Goal: Task Accomplishment & Management: Complete application form

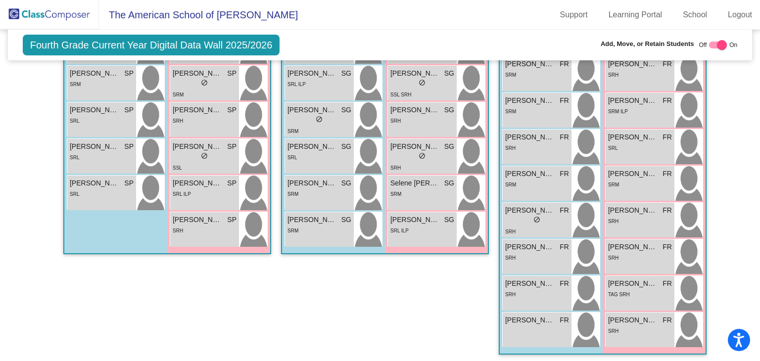
scroll to position [174, 0]
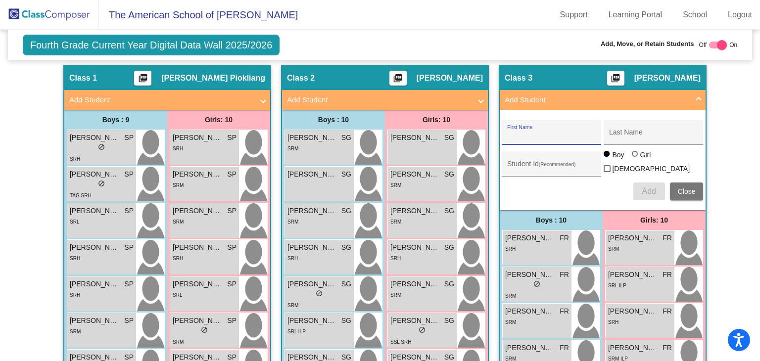
click at [687, 100] on mat-panel-title "Add Student" at bounding box center [597, 100] width 184 height 11
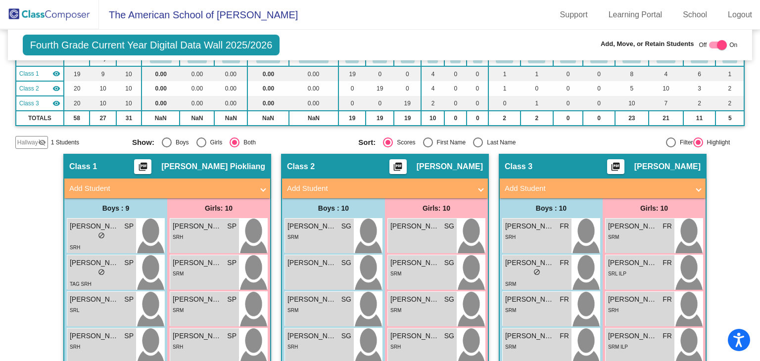
scroll to position [75, 0]
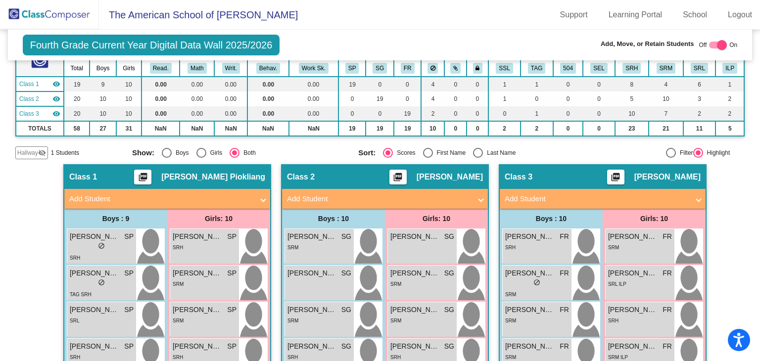
click at [248, 194] on mat-panel-title "Add Student" at bounding box center [161, 199] width 184 height 11
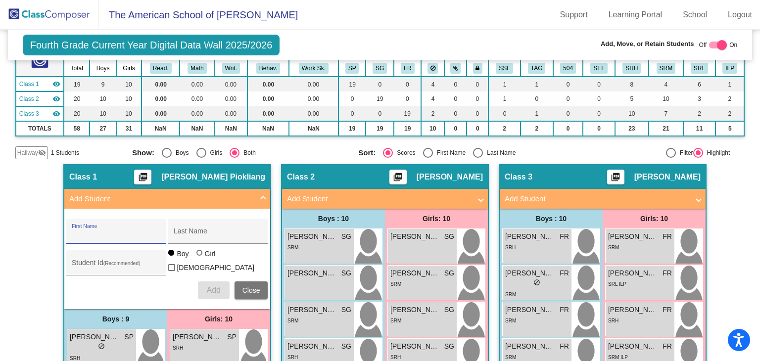
click at [131, 236] on input "First Name" at bounding box center [116, 235] width 89 height 8
click at [131, 239] on div "Stefii First Name" at bounding box center [116, 234] width 89 height 20
type input "Steffi"
type input "[PERSON_NAME]"
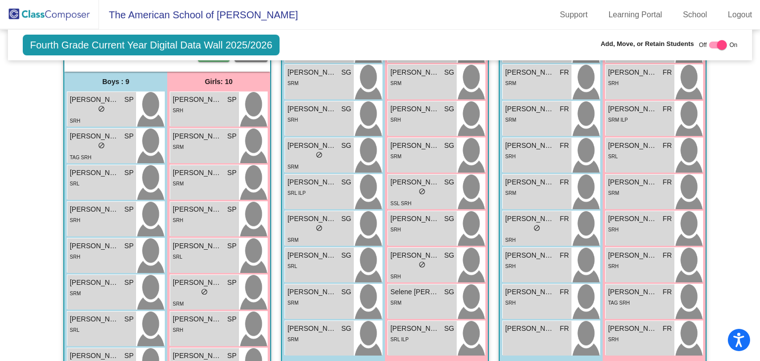
scroll to position [174, 0]
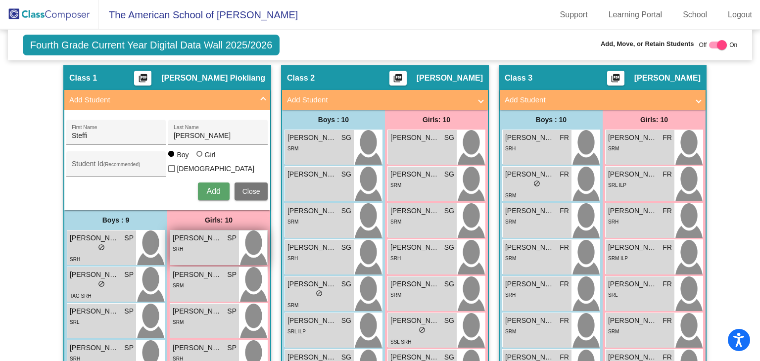
click at [211, 250] on div "SRH" at bounding box center [205, 249] width 64 height 10
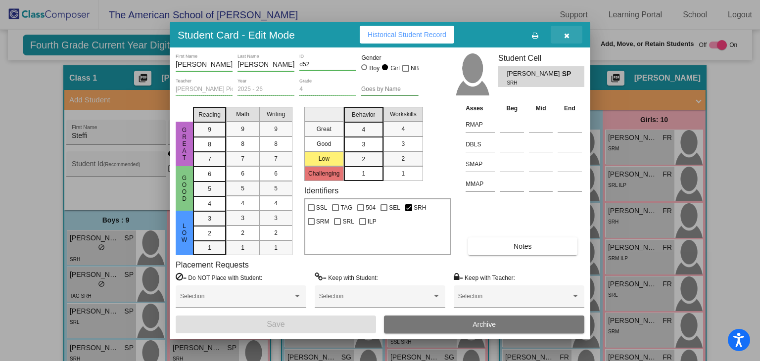
click at [575, 32] on button "button" at bounding box center [567, 35] width 32 height 18
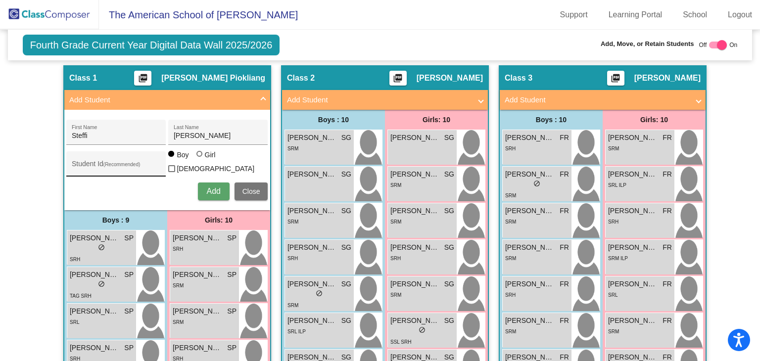
click at [82, 158] on div "Student Id (Recommended)" at bounding box center [116, 166] width 89 height 20
type input "d66"
click at [204, 163] on mat-radio-button "Girl" at bounding box center [208, 156] width 22 height 13
click at [204, 160] on div "Girl" at bounding box center [209, 155] width 11 height 10
click at [200, 159] on input "Girl" at bounding box center [200, 159] width 0 height 0
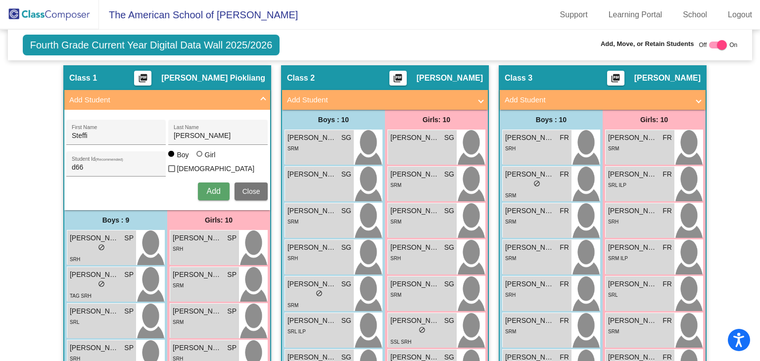
radio input "true"
click at [202, 191] on button "Add" at bounding box center [214, 192] width 32 height 18
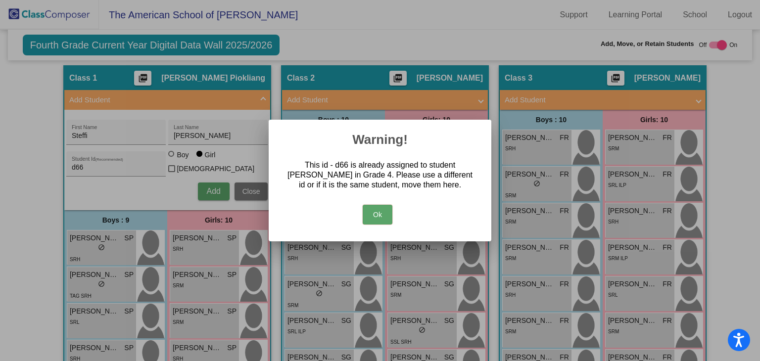
click at [372, 216] on button "Ok" at bounding box center [378, 215] width 30 height 20
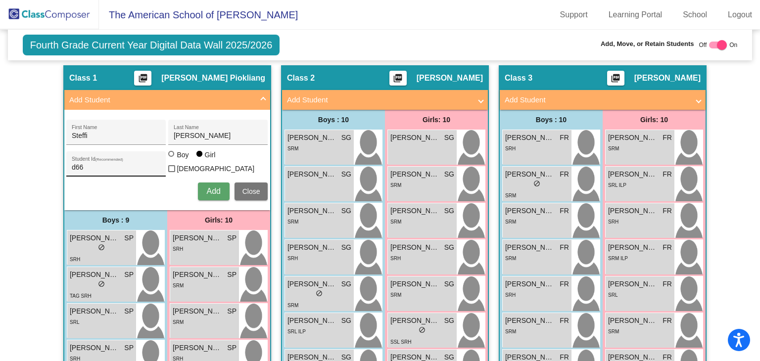
click at [91, 169] on div "d66 Student Id (Recommended)" at bounding box center [116, 166] width 89 height 20
type input "d67"
click at [202, 187] on button "Add" at bounding box center [214, 192] width 32 height 18
click at [232, 97] on mat-panel-title "Add Student" at bounding box center [161, 100] width 184 height 11
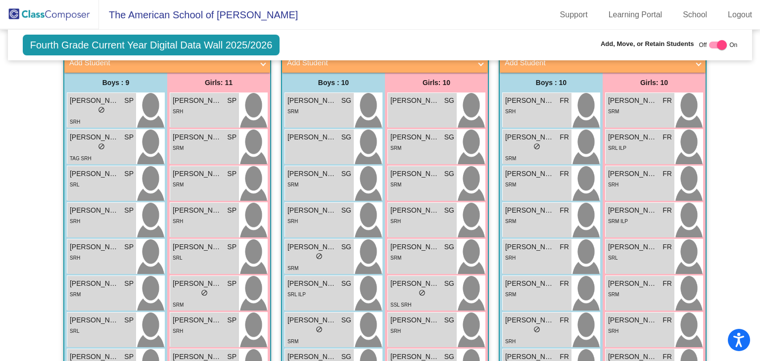
scroll to position [161, 0]
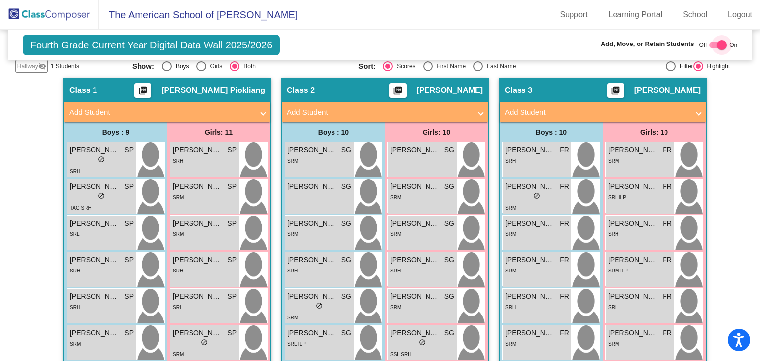
click at [709, 44] on div at bounding box center [718, 45] width 18 height 7
checkbox input "false"
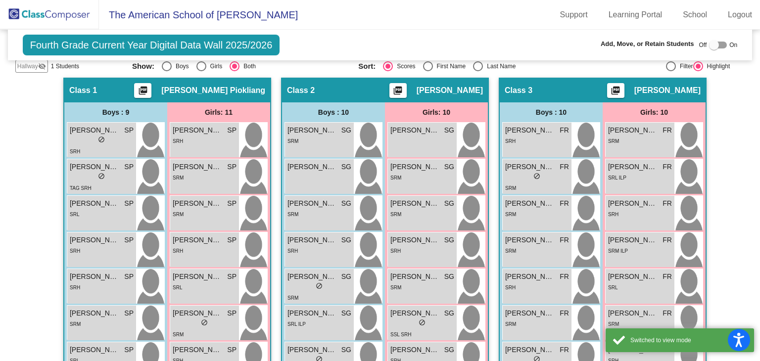
click at [75, 12] on img at bounding box center [49, 14] width 99 height 29
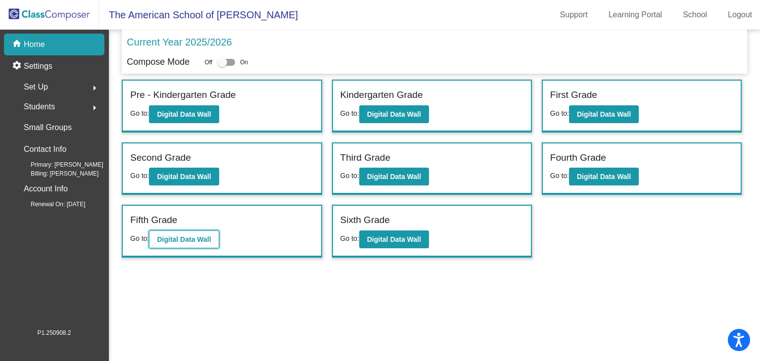
click at [168, 239] on b "Digital Data Wall" at bounding box center [184, 240] width 54 height 8
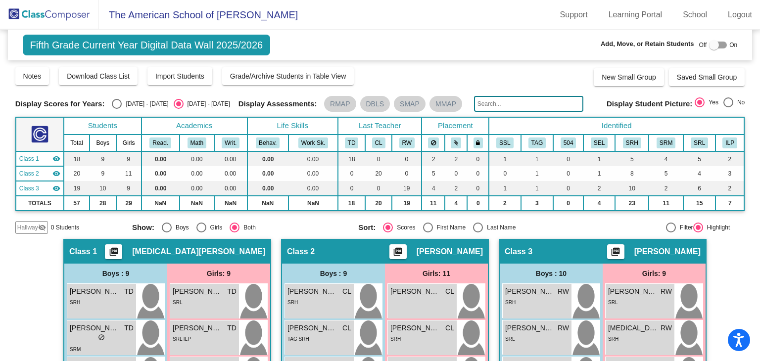
click at [714, 43] on div at bounding box center [714, 45] width 10 height 10
checkbox input "true"
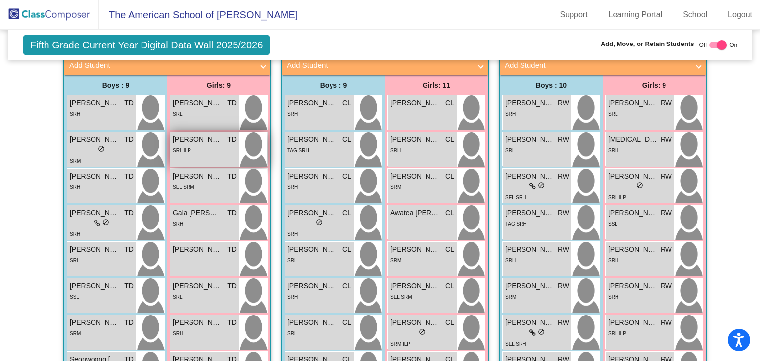
scroll to position [198, 0]
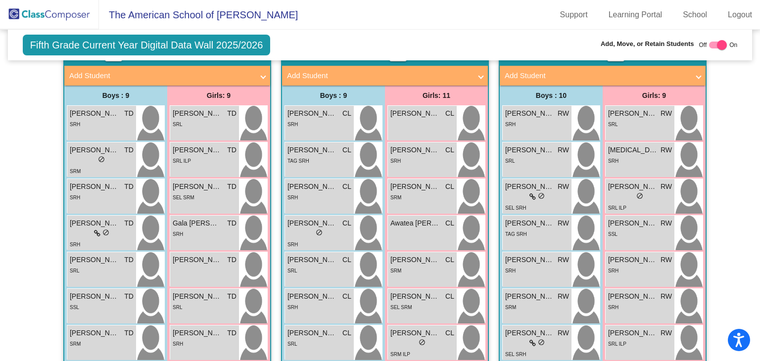
click at [158, 75] on mat-panel-title "Add Student" at bounding box center [161, 75] width 184 height 11
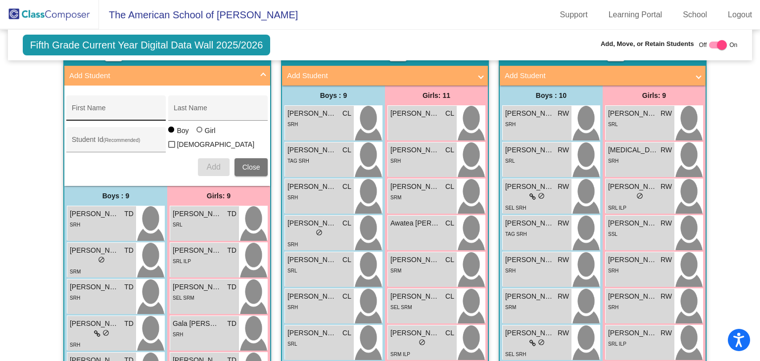
click at [128, 108] on input "First Name" at bounding box center [116, 112] width 89 height 8
type input "[PERSON_NAME]"
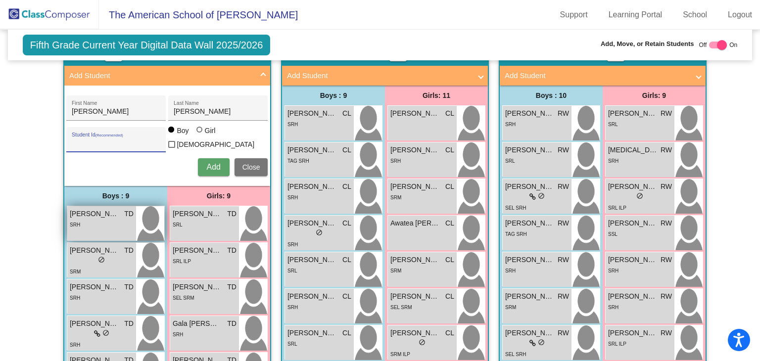
click at [125, 220] on div "SRH" at bounding box center [102, 224] width 64 height 10
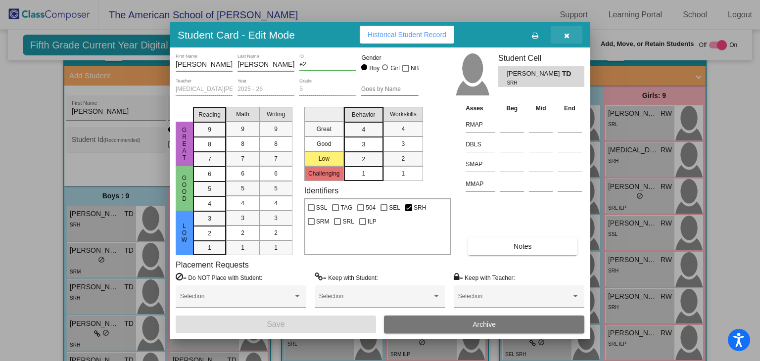
click at [565, 36] on icon "button" at bounding box center [566, 35] width 5 height 7
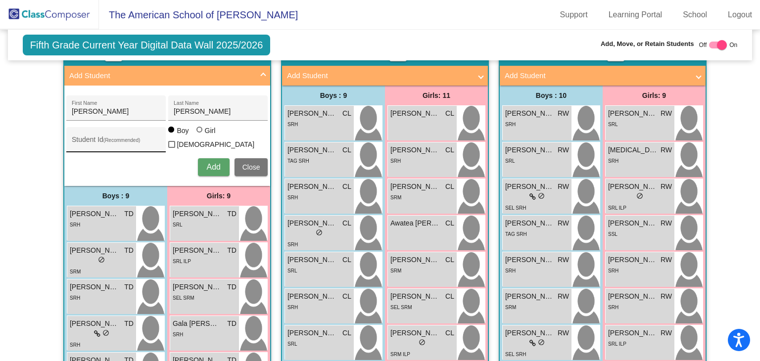
click at [137, 132] on div "Student Id (Recommended)" at bounding box center [116, 142] width 89 height 20
click at [212, 164] on span "Add" at bounding box center [213, 167] width 14 height 8
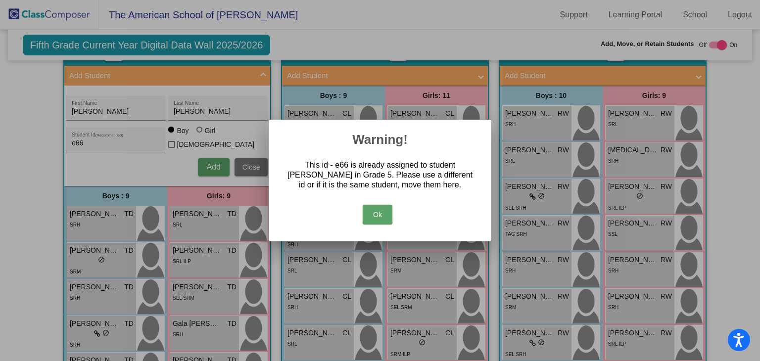
click at [374, 219] on button "Ok" at bounding box center [378, 215] width 30 height 20
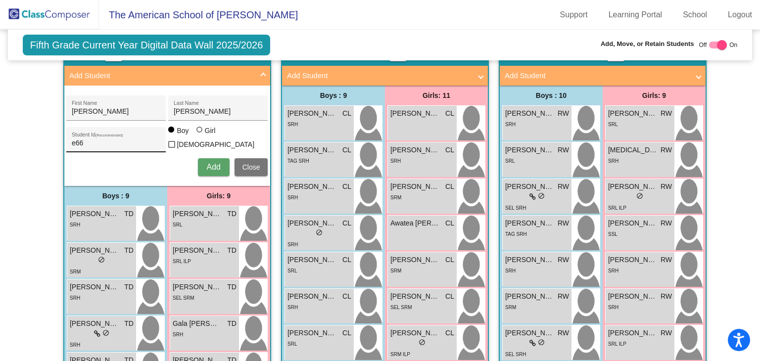
click at [119, 149] on div "e66 Student Id (Recommended)" at bounding box center [116, 142] width 89 height 20
click at [198, 167] on button "Add" at bounding box center [214, 167] width 32 height 18
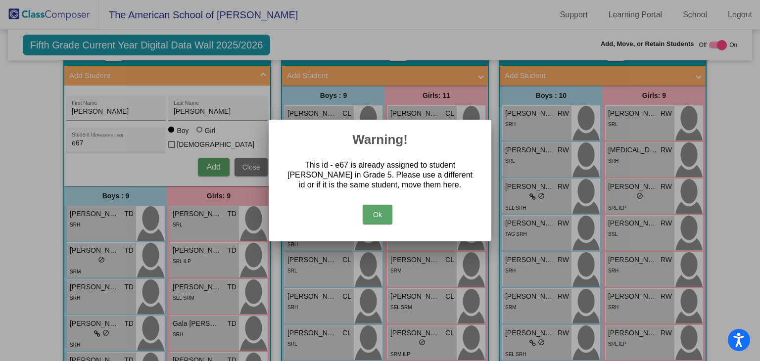
click at [369, 216] on button "Ok" at bounding box center [378, 215] width 30 height 20
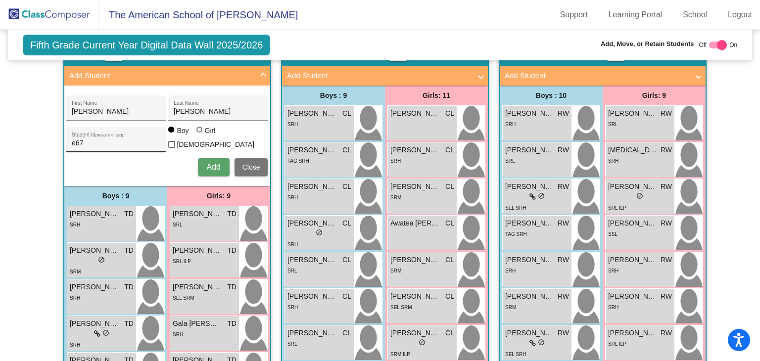
click at [109, 145] on div "e67 Student Id (Recommended)" at bounding box center [116, 142] width 89 height 20
click at [212, 163] on span "Add" at bounding box center [213, 167] width 14 height 8
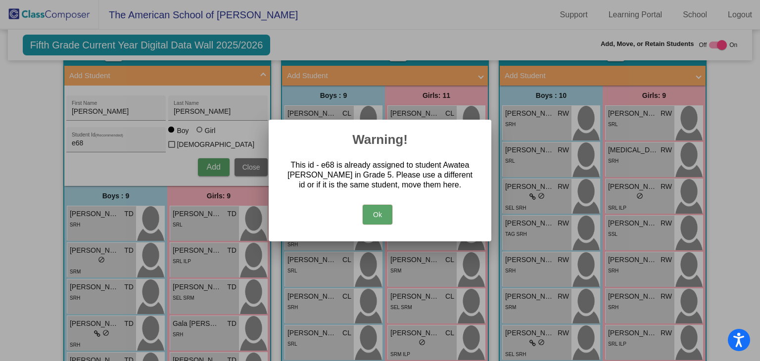
click at [376, 212] on button "Ok" at bounding box center [378, 215] width 30 height 20
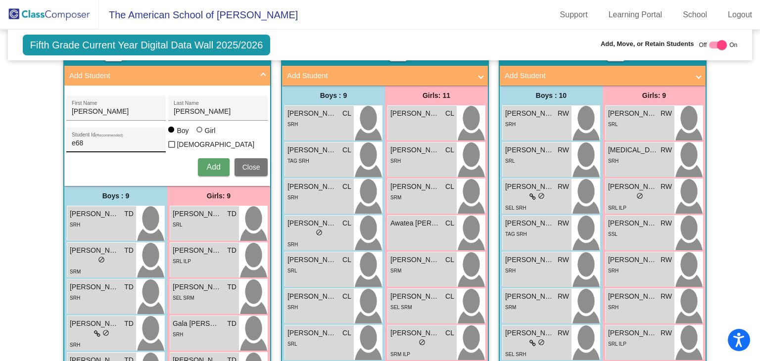
click at [103, 145] on input "e68" at bounding box center [116, 144] width 89 height 8
type input "e69"
click at [206, 163] on span "Add" at bounding box center [213, 167] width 14 height 8
type input "Eitan"
type input "Mekel"
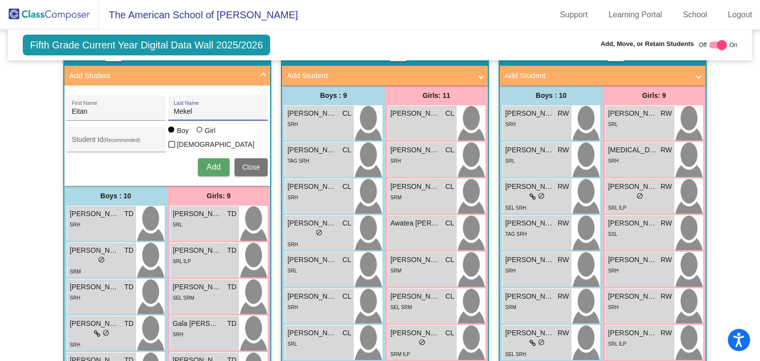
click at [198, 158] on button "Add" at bounding box center [214, 167] width 32 height 18
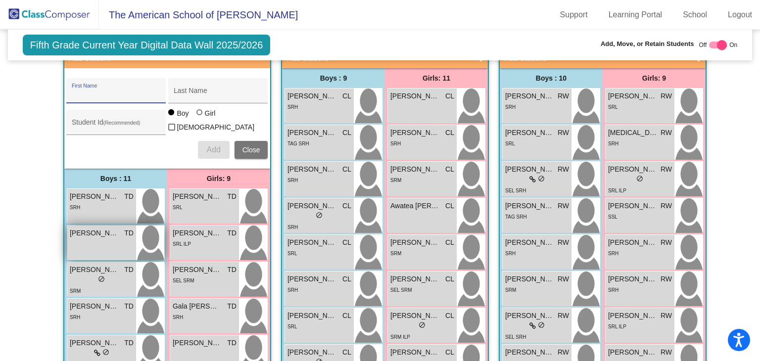
scroll to position [111, 0]
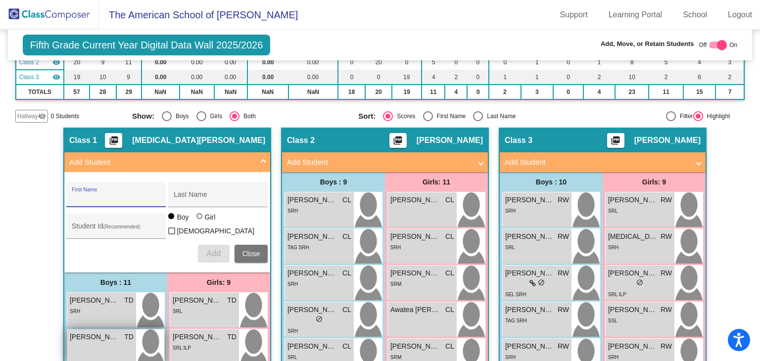
click at [97, 343] on div "[PERSON_NAME] TD lock do_not_disturb_alt" at bounding box center [101, 347] width 69 height 35
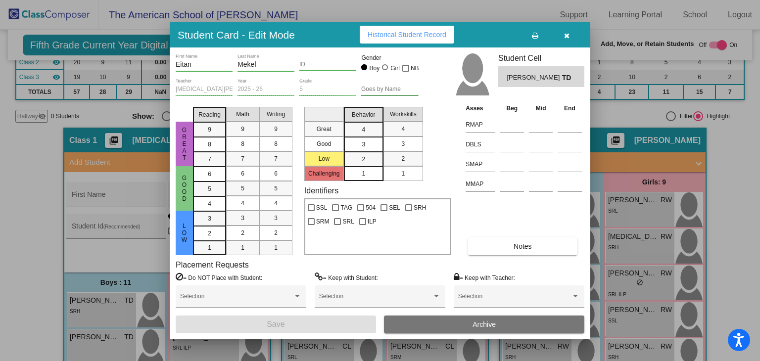
click at [307, 61] on input "ID" at bounding box center [327, 64] width 57 height 7
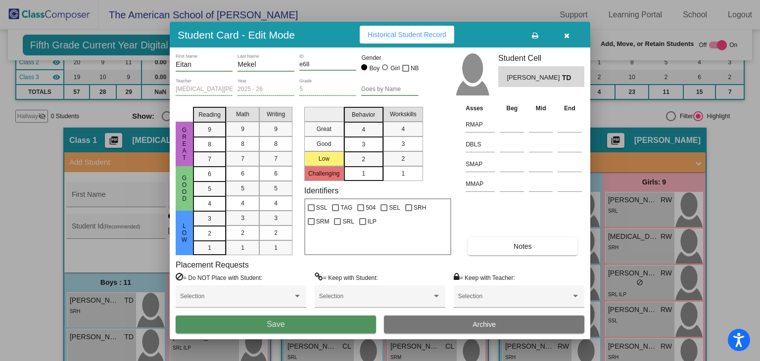
click at [317, 325] on button "Save" at bounding box center [276, 325] width 200 height 18
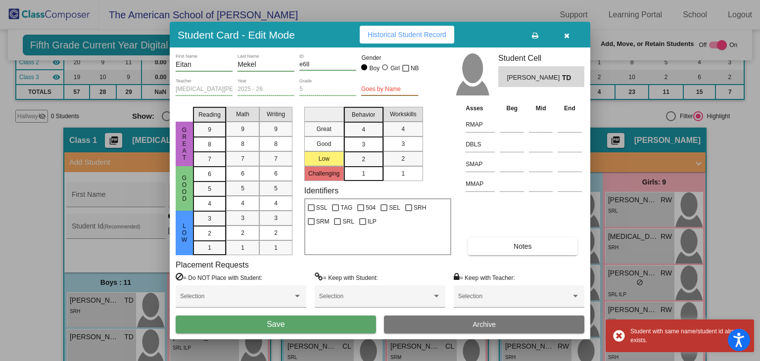
click at [319, 58] on div "e68 ID" at bounding box center [327, 61] width 57 height 17
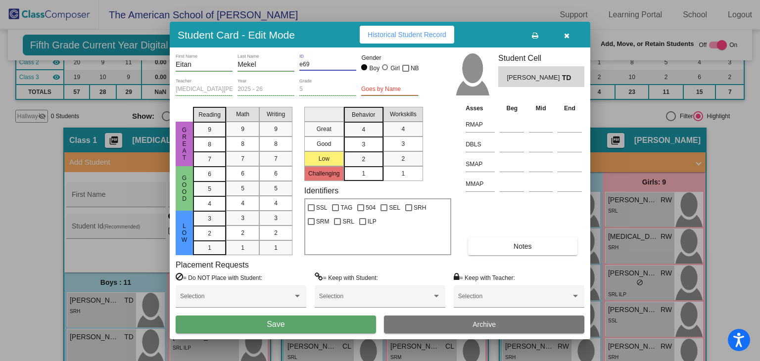
type input "e69"
click at [264, 325] on button "Save" at bounding box center [276, 325] width 200 height 18
click at [568, 38] on icon "button" at bounding box center [566, 35] width 5 height 7
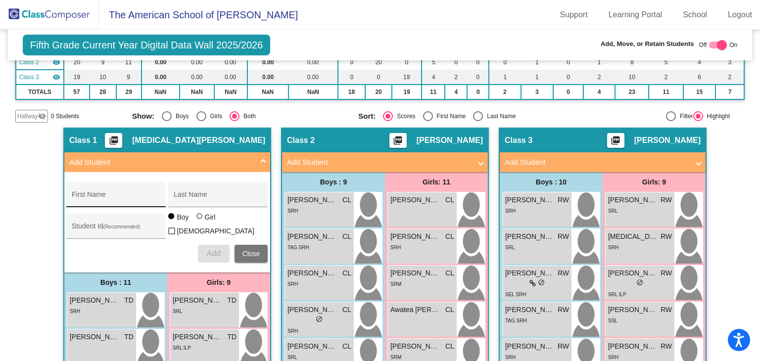
click at [116, 204] on div "First Name" at bounding box center [116, 198] width 89 height 20
type input "[PERSON_NAME]"
click at [188, 203] on div "Last Name" at bounding box center [218, 198] width 89 height 20
type input "[PERSON_NAME]"
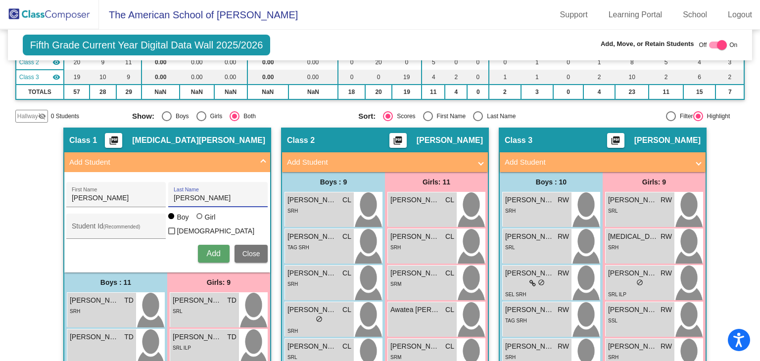
click at [203, 256] on button "Add" at bounding box center [214, 254] width 32 height 18
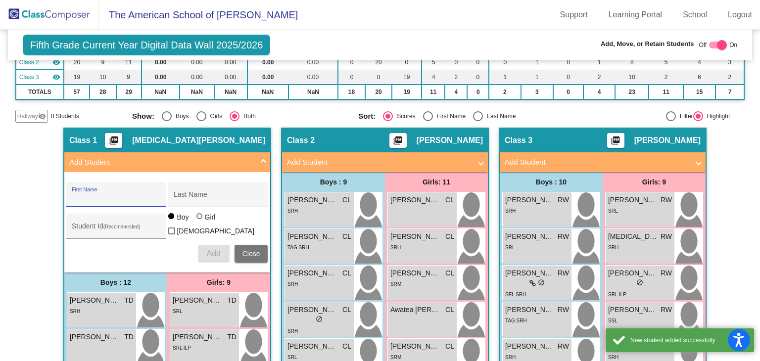
click at [242, 159] on mat-panel-title "Add Student" at bounding box center [161, 162] width 184 height 11
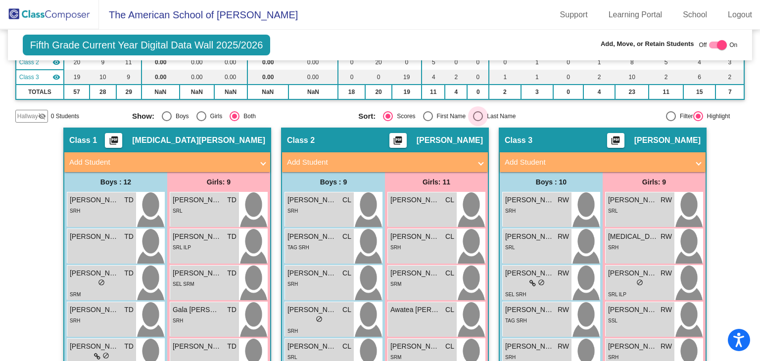
click at [473, 111] on div "Select an option" at bounding box center [478, 116] width 10 height 10
click at [478, 121] on input "Last Name" at bounding box center [478, 121] width 0 height 0
radio input "true"
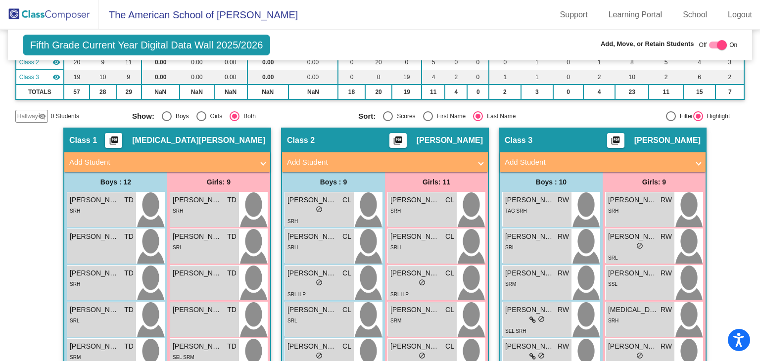
click at [441, 112] on div "First Name" at bounding box center [449, 116] width 33 height 9
click at [428, 121] on input "First Name" at bounding box center [428, 121] width 0 height 0
radio input "true"
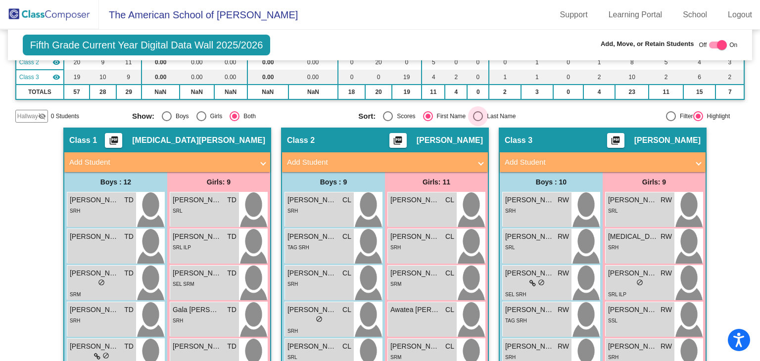
click at [483, 115] on div "Last Name" at bounding box center [499, 116] width 33 height 9
click at [478, 121] on input "Last Name" at bounding box center [478, 121] width 0 height 0
radio input "true"
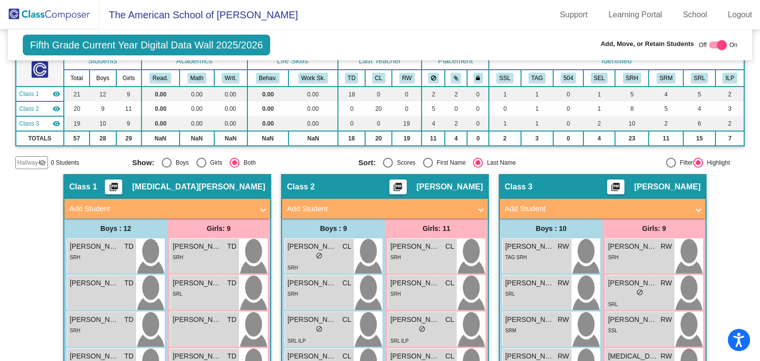
scroll to position [50, 0]
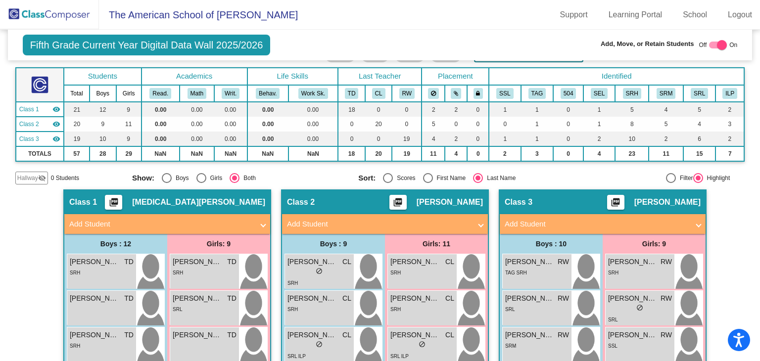
click at [588, 219] on mat-panel-title "Add Student" at bounding box center [597, 224] width 184 height 11
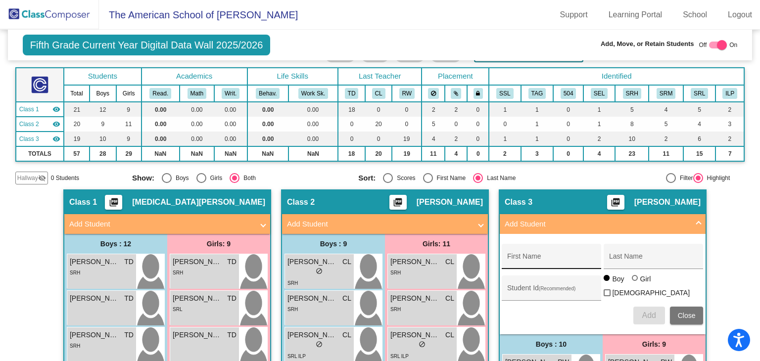
click at [535, 250] on div "First Name" at bounding box center [551, 259] width 89 height 20
type input "[PERSON_NAME]"
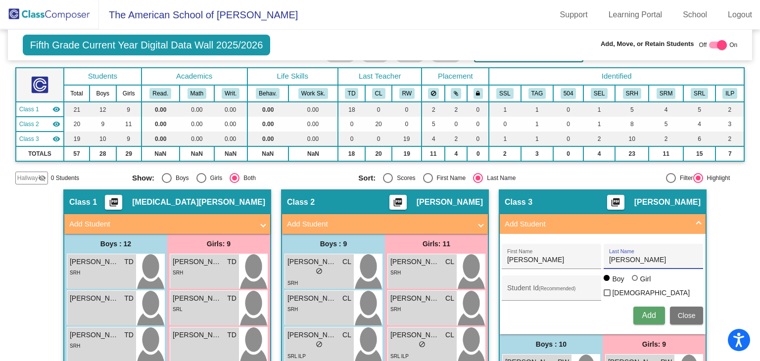
type input "[PERSON_NAME]"
click at [634, 281] on div at bounding box center [635, 278] width 6 height 6
click at [636, 284] on input "Girl" at bounding box center [636, 283] width 0 height 0
radio input "true"
click at [649, 317] on button "Add" at bounding box center [650, 316] width 32 height 18
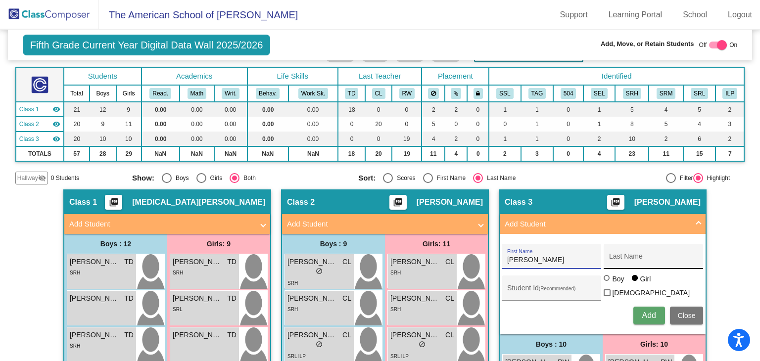
type input "[PERSON_NAME]"
click at [628, 260] on input "Last Name" at bounding box center [653, 260] width 89 height 8
type input "Fedriani"
click at [642, 312] on span "Add" at bounding box center [649, 315] width 14 height 8
click at [573, 224] on mat-panel-title "Add Student" at bounding box center [597, 224] width 184 height 11
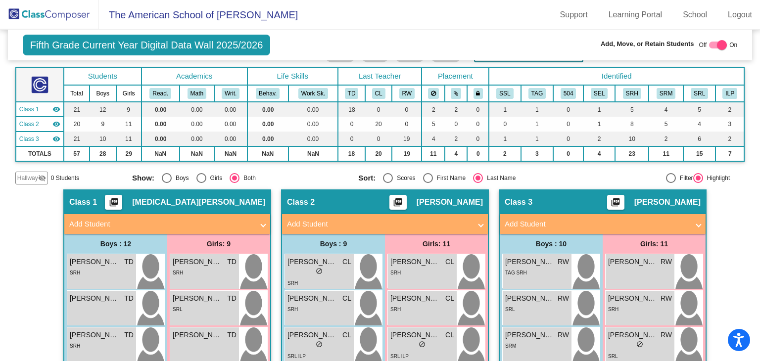
click at [415, 223] on mat-panel-title "Add Student" at bounding box center [379, 224] width 184 height 11
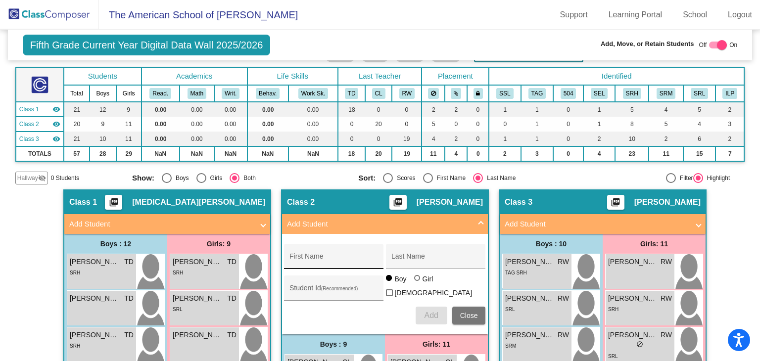
click at [356, 257] on input "First Name" at bounding box center [334, 260] width 89 height 8
type input "[PERSON_NAME]"
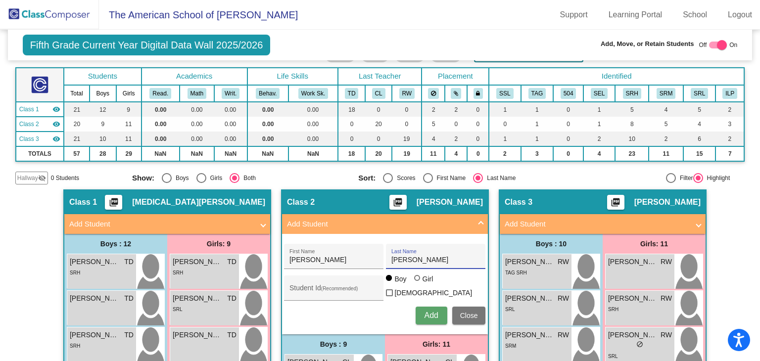
type input "[PERSON_NAME]"
click at [426, 311] on span "Add" at bounding box center [431, 315] width 14 height 8
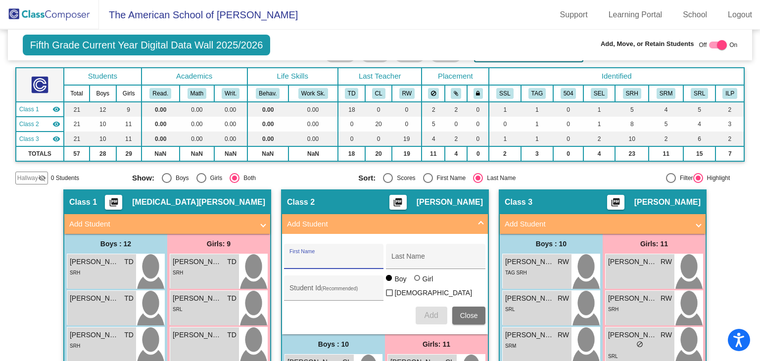
click at [329, 261] on input "First Name" at bounding box center [334, 260] width 89 height 8
type input "[PERSON_NAME]"
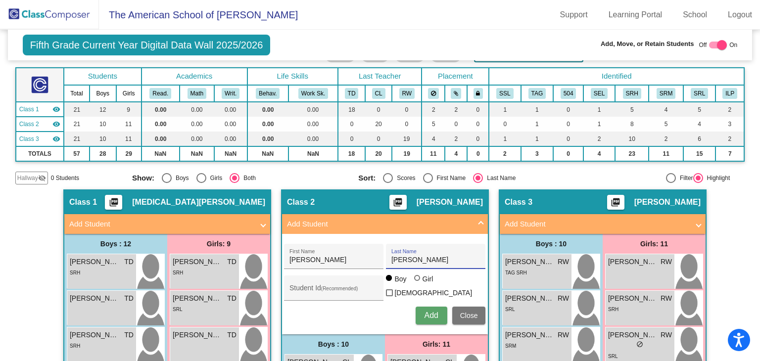
type input "[PERSON_NAME]"
click at [419, 315] on button "Add" at bounding box center [432, 316] width 32 height 18
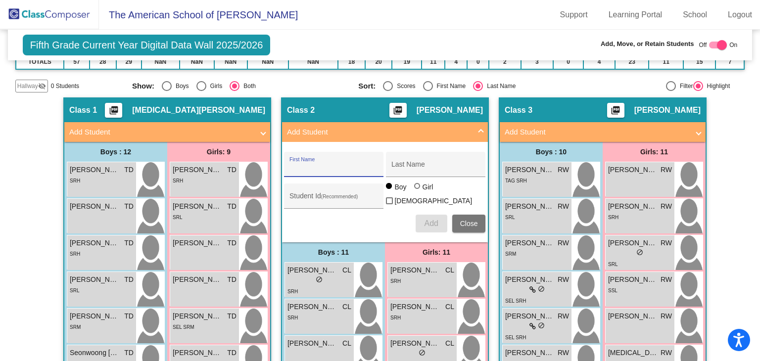
scroll to position [62, 0]
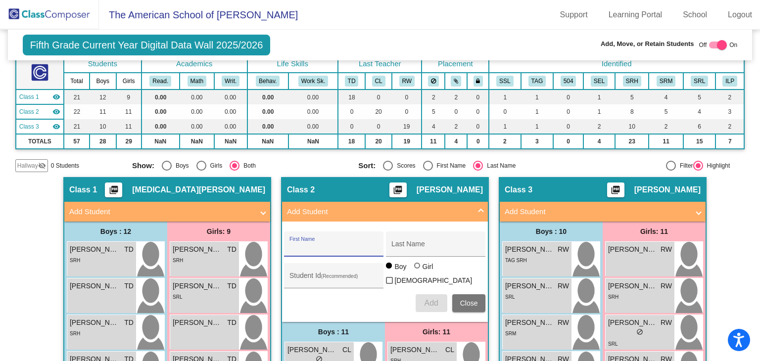
click at [479, 212] on span at bounding box center [481, 211] width 4 height 11
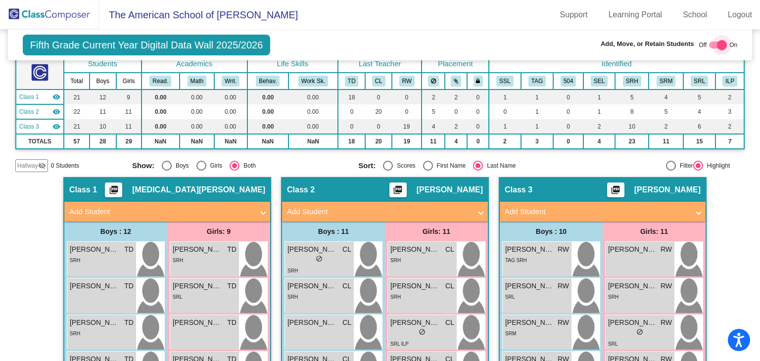
click at [717, 42] on div at bounding box center [722, 45] width 10 height 10
checkbox input "false"
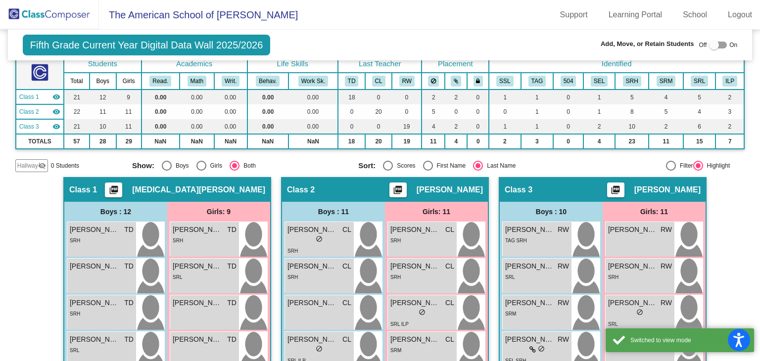
click at [86, 15] on img at bounding box center [49, 14] width 99 height 29
